Goal: Information Seeking & Learning: Find specific fact

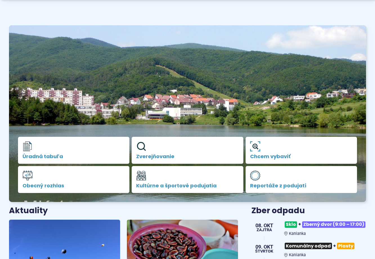
scroll to position [56, 0]
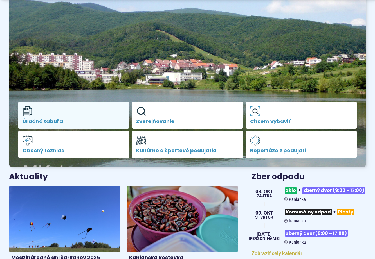
click at [34, 116] on link "Úradná tabuľa" at bounding box center [73, 115] width 111 height 27
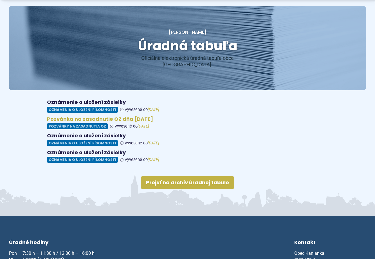
scroll to position [56, 0]
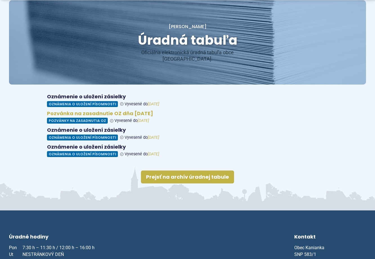
click at [75, 113] on figure at bounding box center [187, 116] width 281 height 13
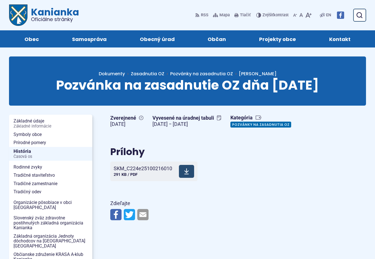
click at [136, 167] on span "SKM_C224e25100216010" at bounding box center [143, 169] width 58 height 6
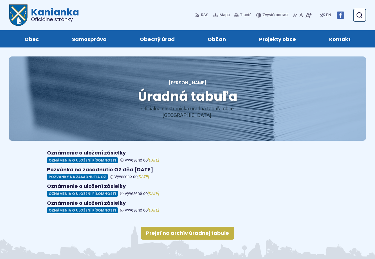
scroll to position [56, 0]
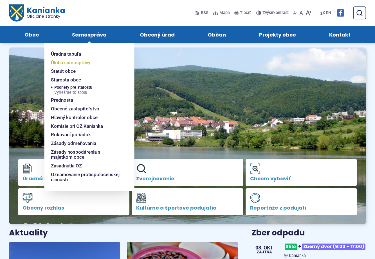
click at [81, 63] on span "Úloha samosprávy" at bounding box center [70, 62] width 39 height 9
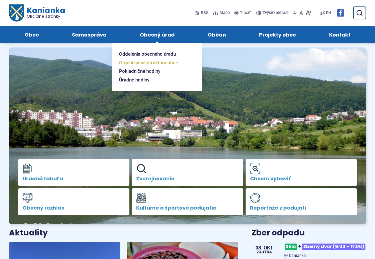
click at [147, 63] on span "Organizačná štruktúra obce" at bounding box center [148, 62] width 59 height 9
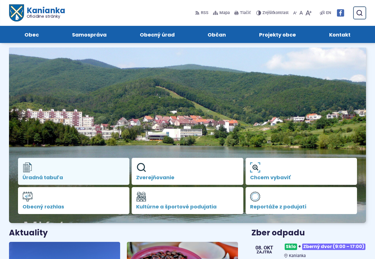
click at [35, 173] on link "Úradná tabuľa" at bounding box center [73, 171] width 111 height 27
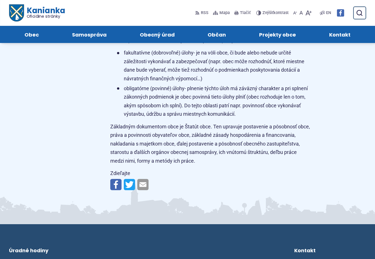
scroll to position [646, 0]
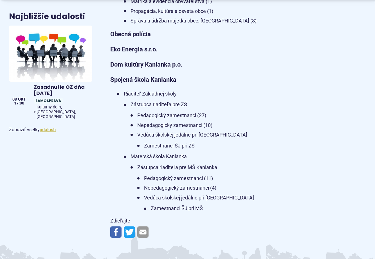
scroll to position [337, 0]
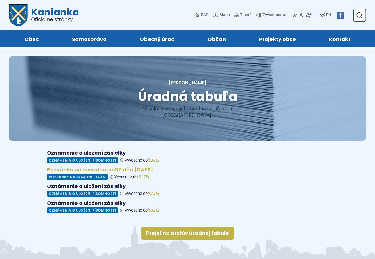
click at [78, 168] on figure at bounding box center [187, 173] width 281 height 13
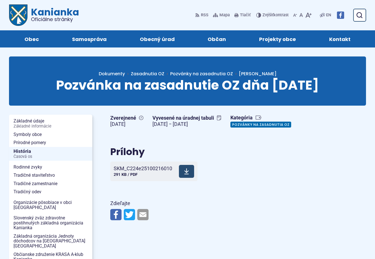
click at [126, 171] on span "SKM_C224e25100216010" at bounding box center [143, 169] width 58 height 6
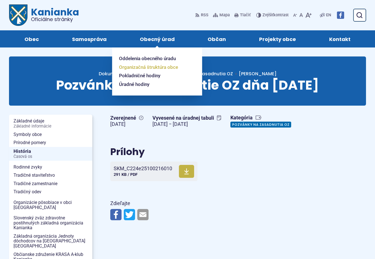
click at [156, 68] on span "Organizačná štruktúra obce" at bounding box center [148, 67] width 59 height 9
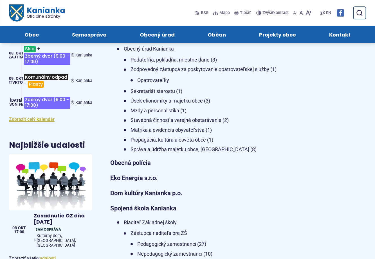
scroll to position [141, 0]
